Goal: Navigation & Orientation: Find specific page/section

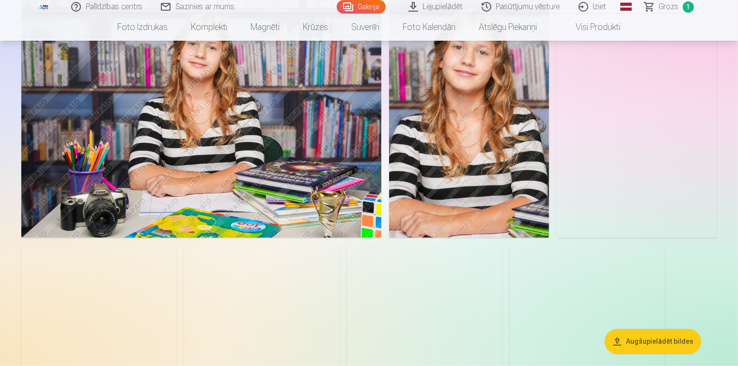
scroll to position [1648, 0]
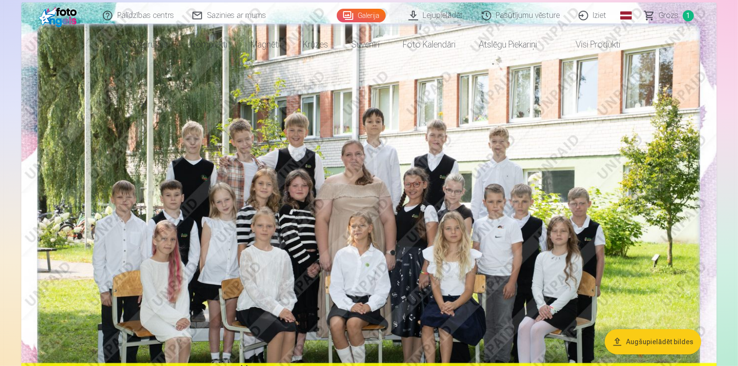
scroll to position [145, 0]
